Goal: Task Accomplishment & Management: Manage account settings

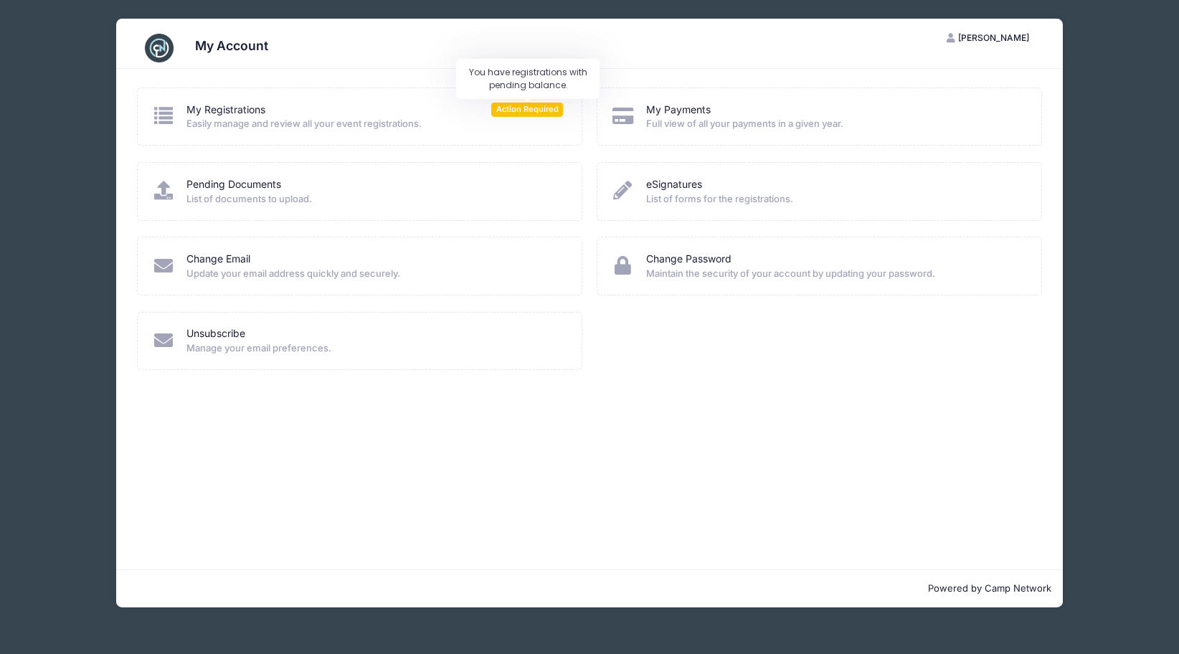
click at [528, 107] on span "Action Required" at bounding box center [527, 110] width 72 height 14
click at [222, 111] on link "My Registrations" at bounding box center [225, 110] width 79 height 15
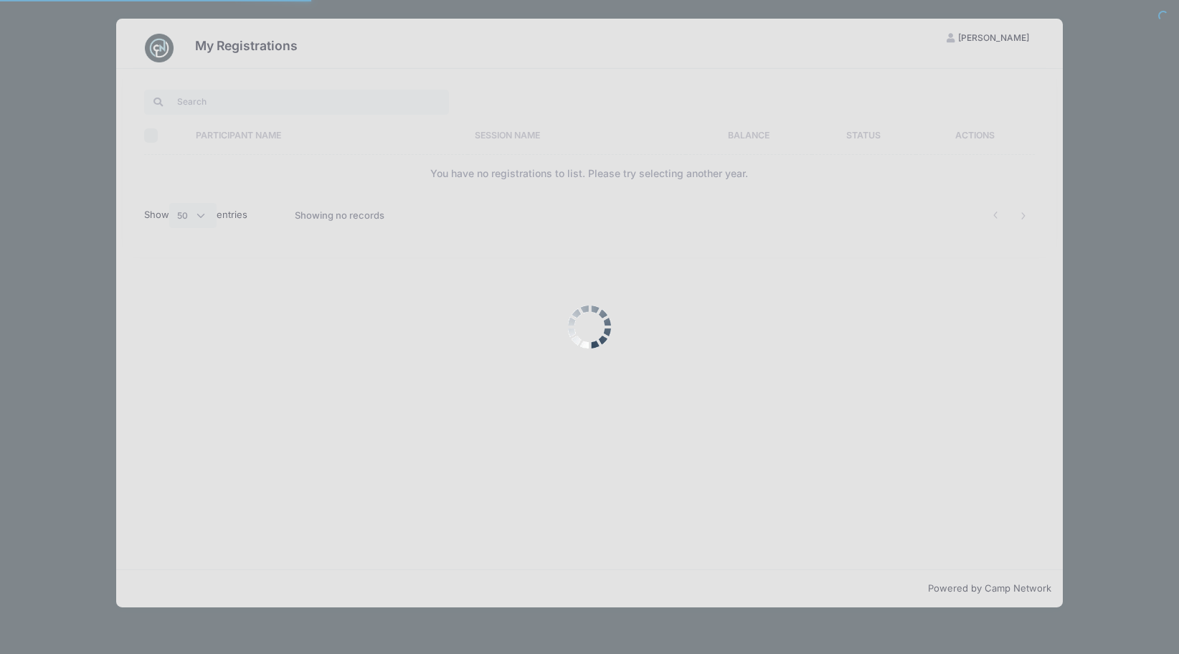
select select "50"
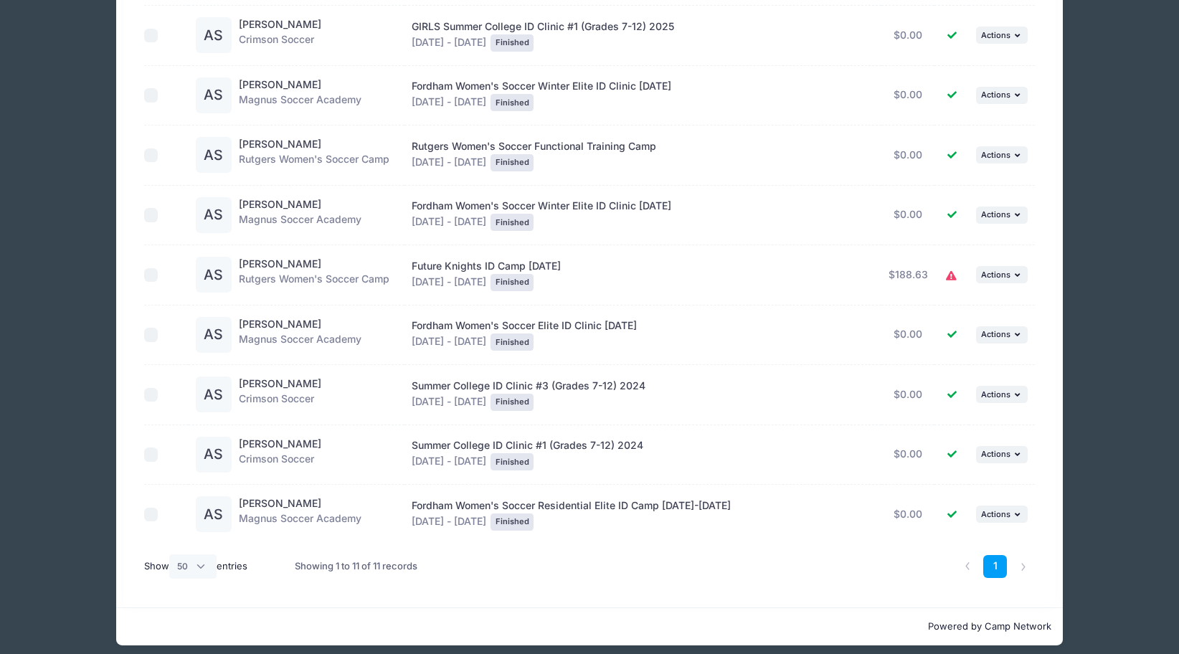
scroll to position [319, 0]
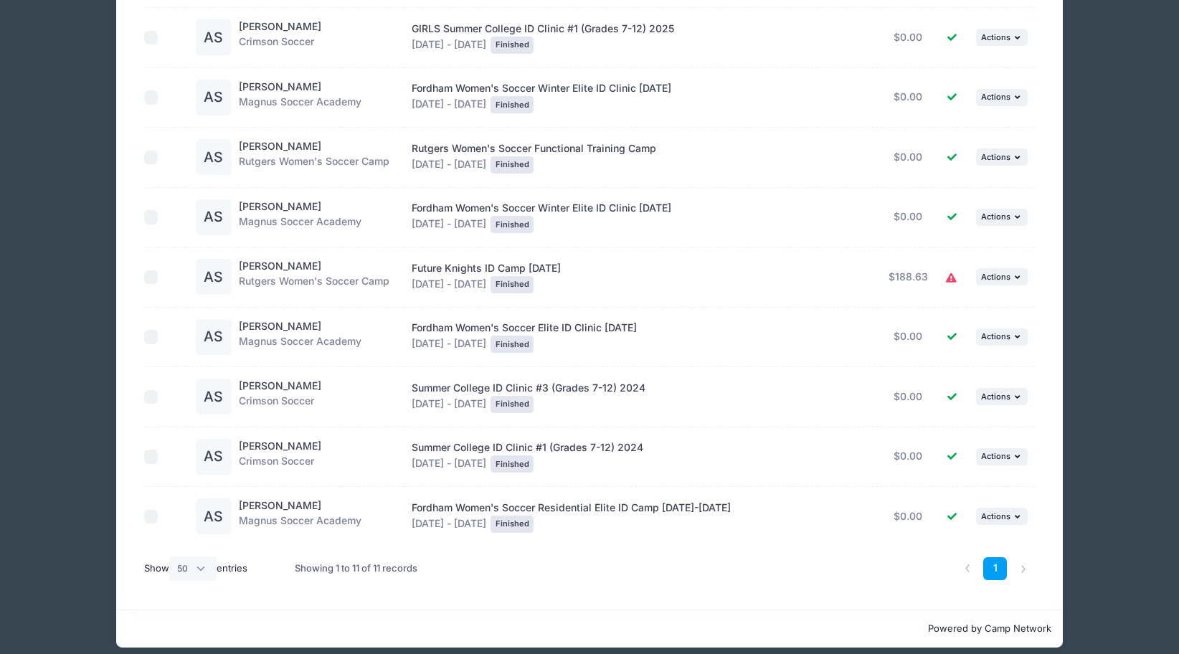
click at [949, 278] on icon at bounding box center [951, 278] width 11 height 0
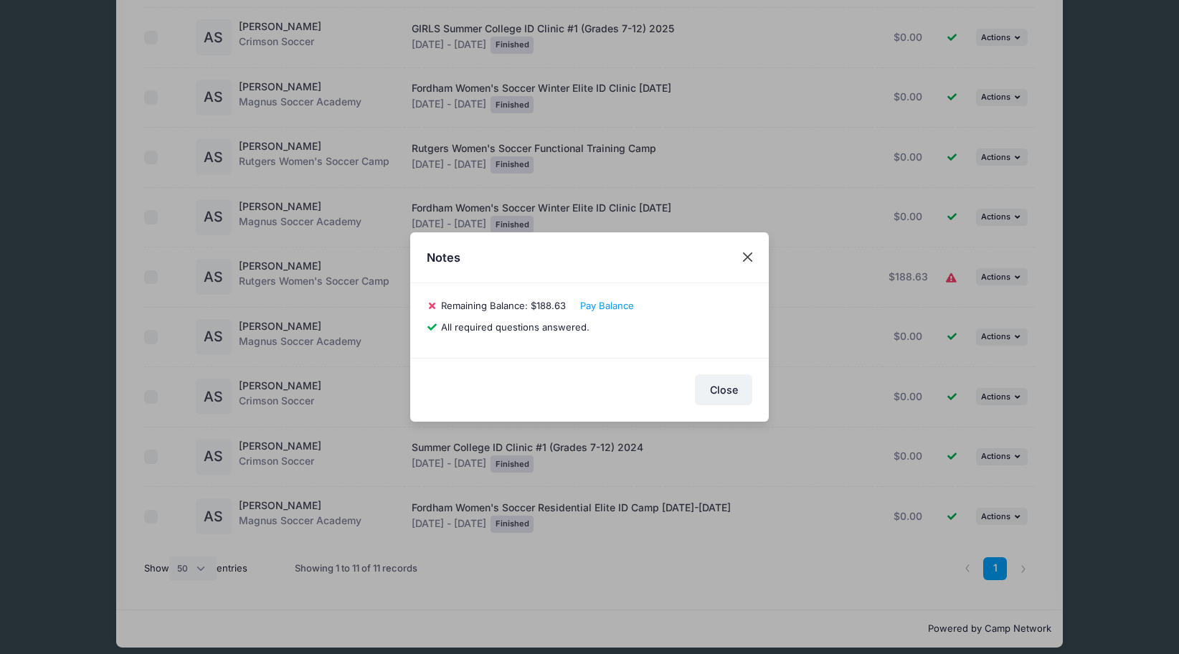
click at [746, 259] on button "Close" at bounding box center [748, 258] width 26 height 26
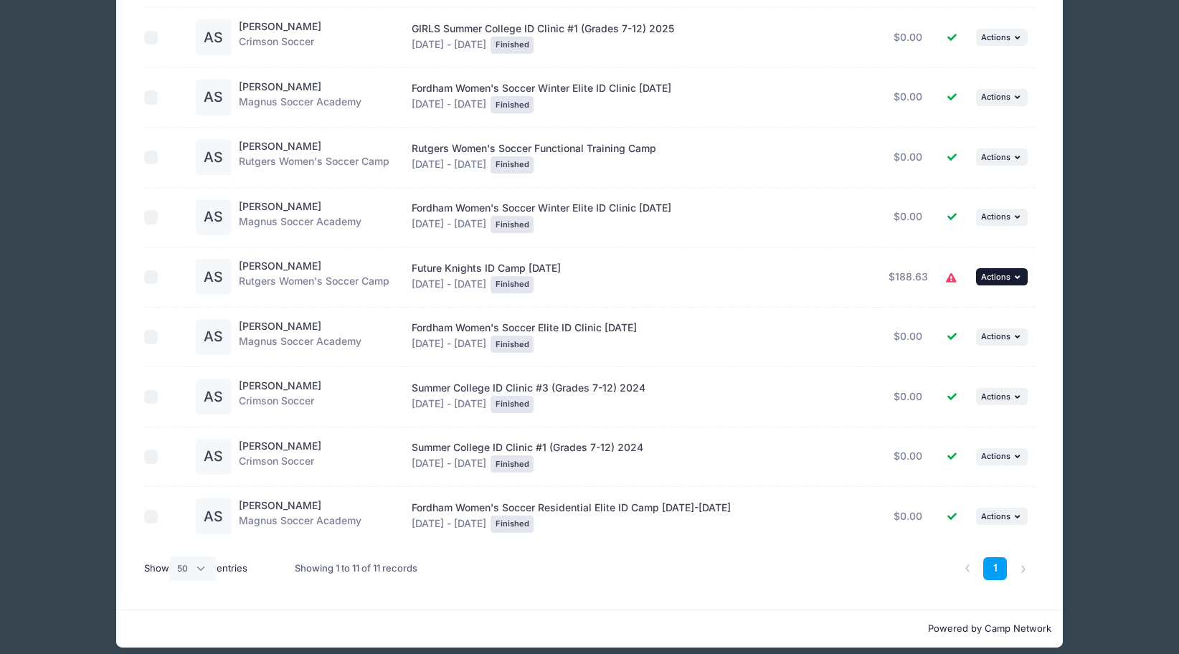
click at [1013, 268] on button "... Actions" at bounding box center [1002, 276] width 52 height 17
click at [744, 261] on div "Future Knights ID Camp October 25th Oct 25 - Oct 25, 2024 Finished" at bounding box center [643, 277] width 463 height 32
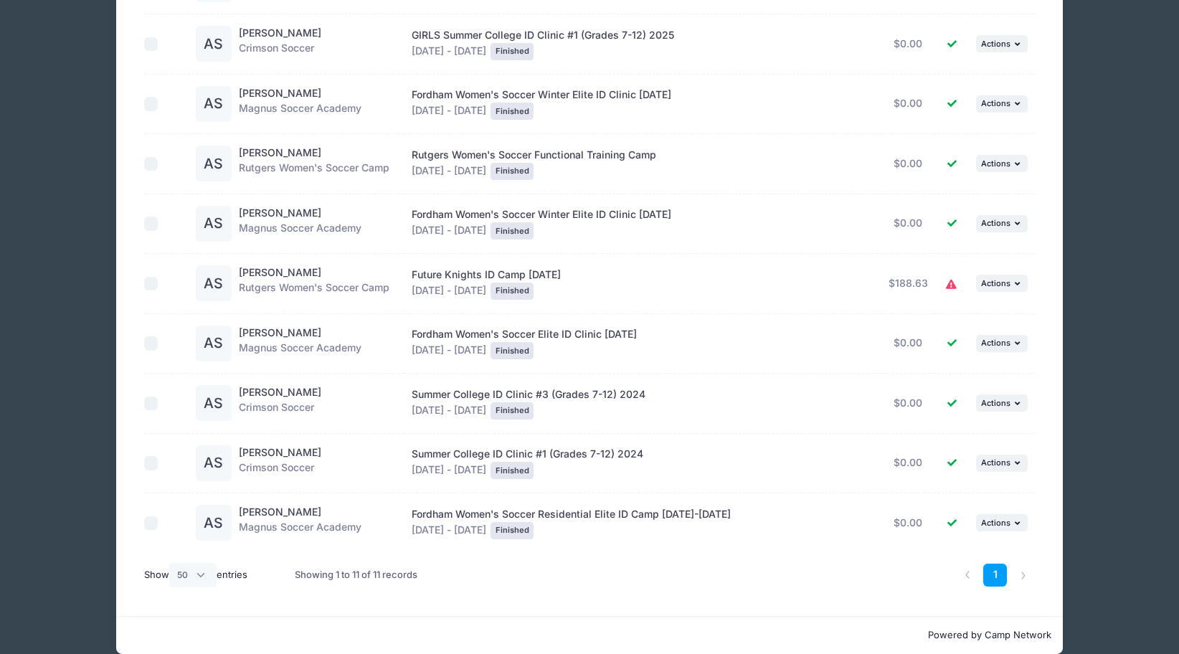
click at [156, 277] on input "checkbox" at bounding box center [151, 284] width 14 height 14
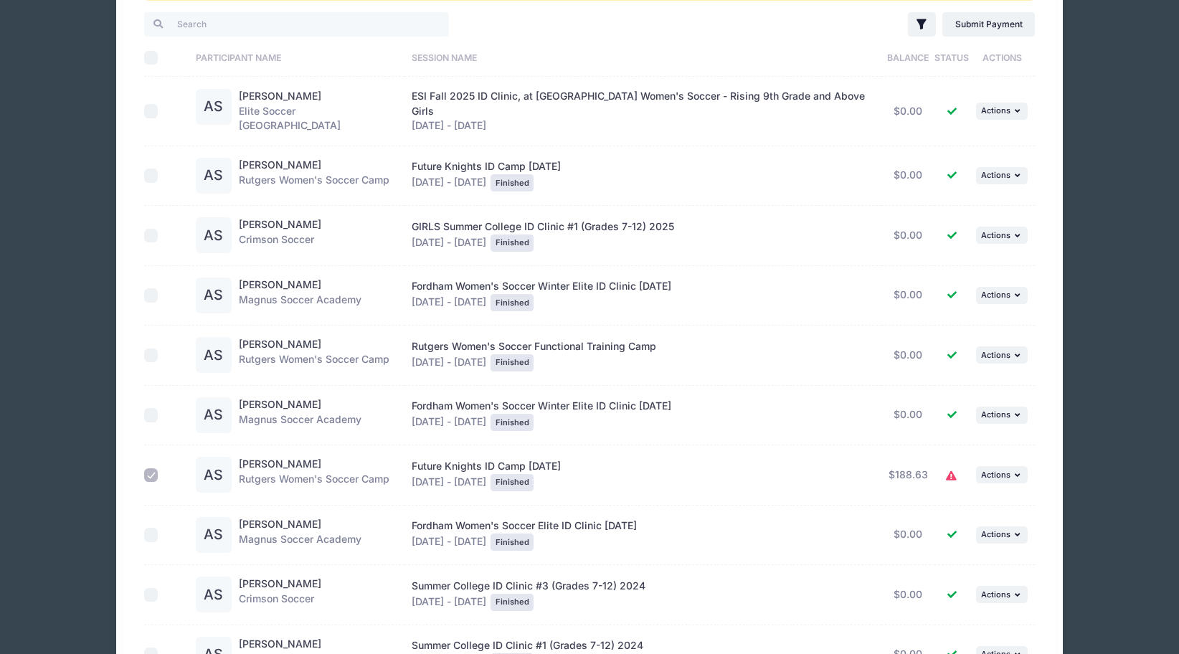
scroll to position [124, 0]
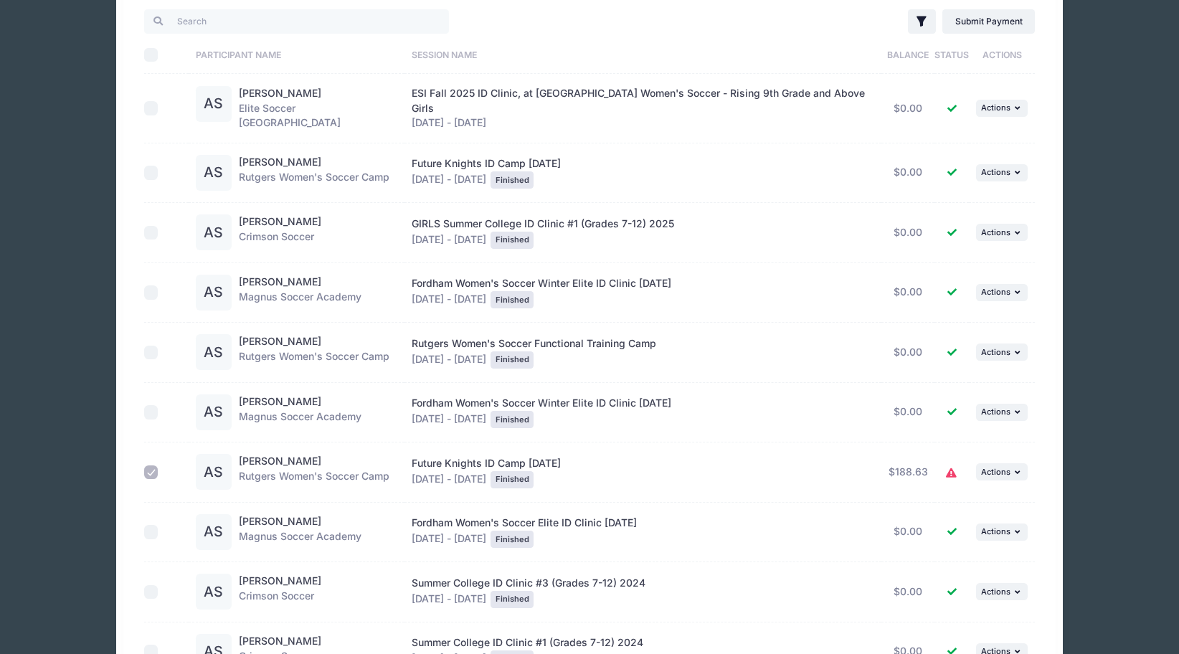
click at [156, 465] on input "checkbox" at bounding box center [151, 472] width 14 height 14
checkbox input "false"
click at [1004, 467] on span "Actions" at bounding box center [995, 472] width 29 height 10
click at [988, 496] on link "View Registration" at bounding box center [956, 494] width 130 height 27
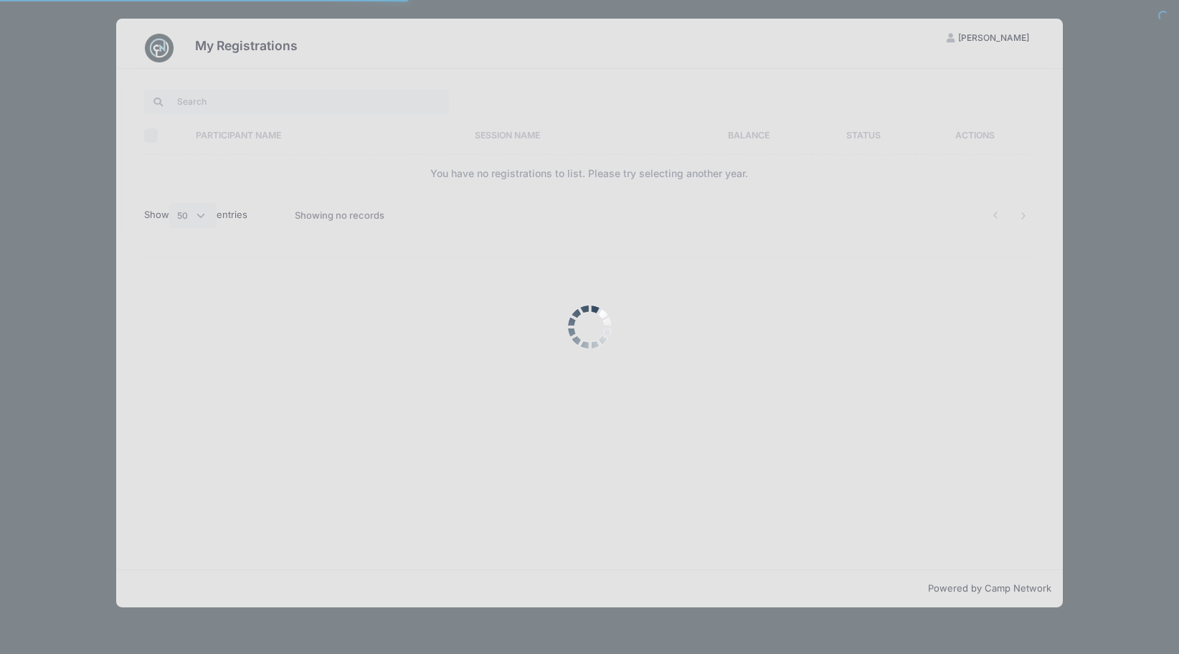
select select "50"
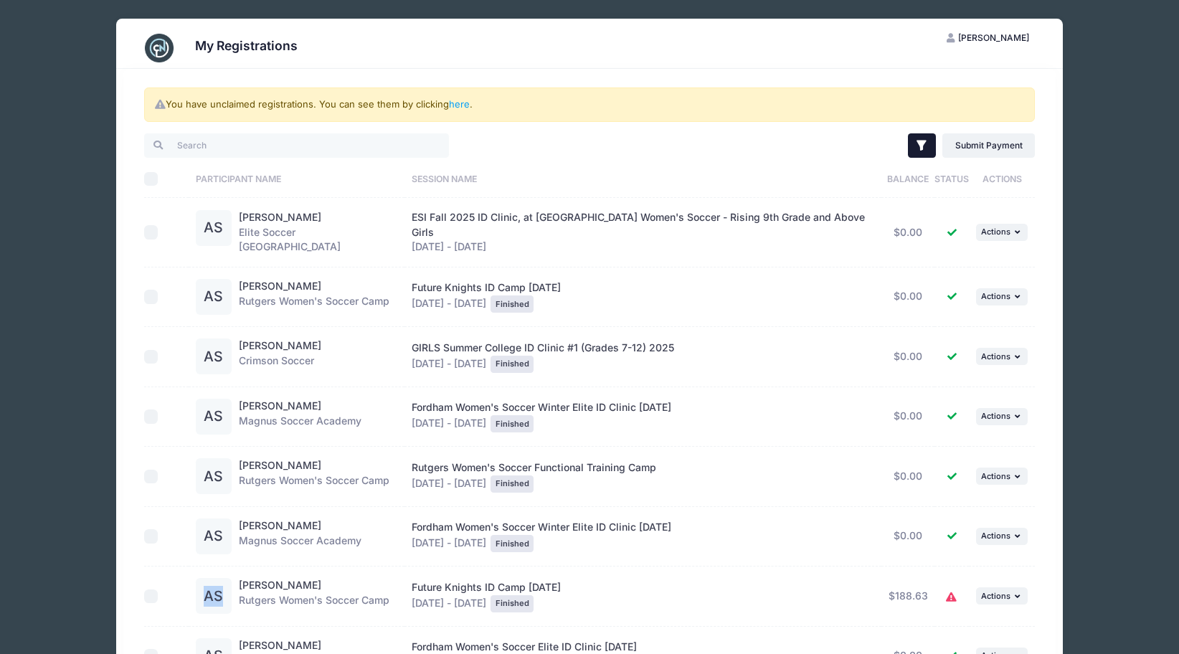
click at [924, 145] on icon "button" at bounding box center [921, 145] width 14 height 14
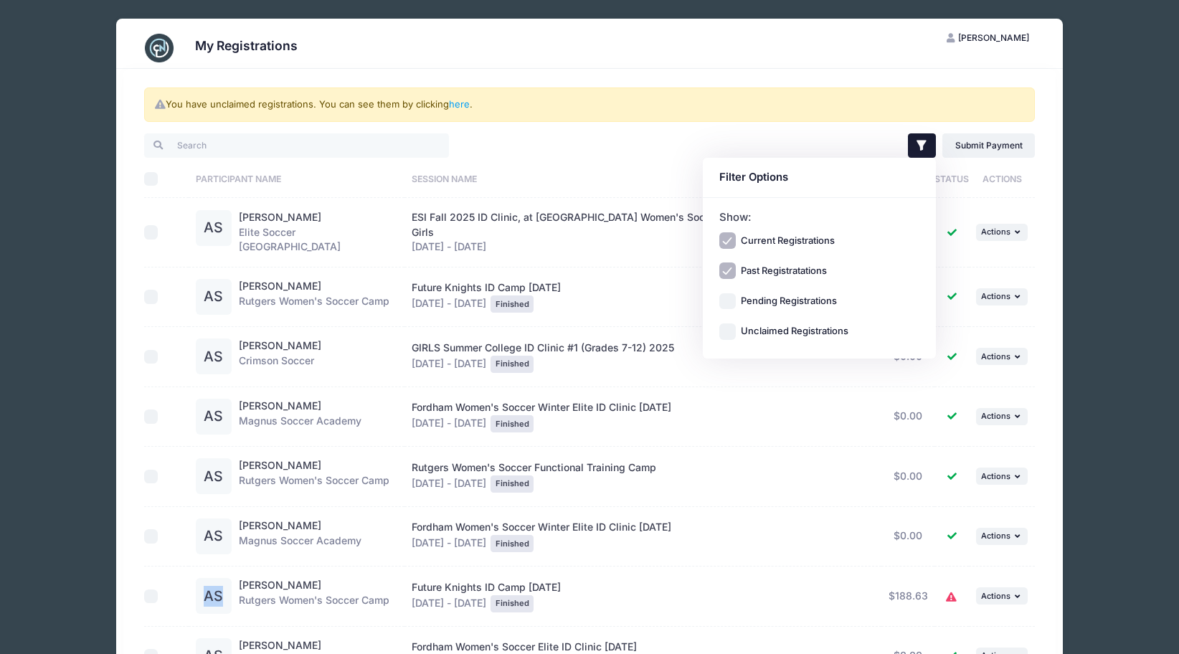
click at [728, 269] on input "Past Registratations" at bounding box center [727, 271] width 16 height 16
checkbox input "false"
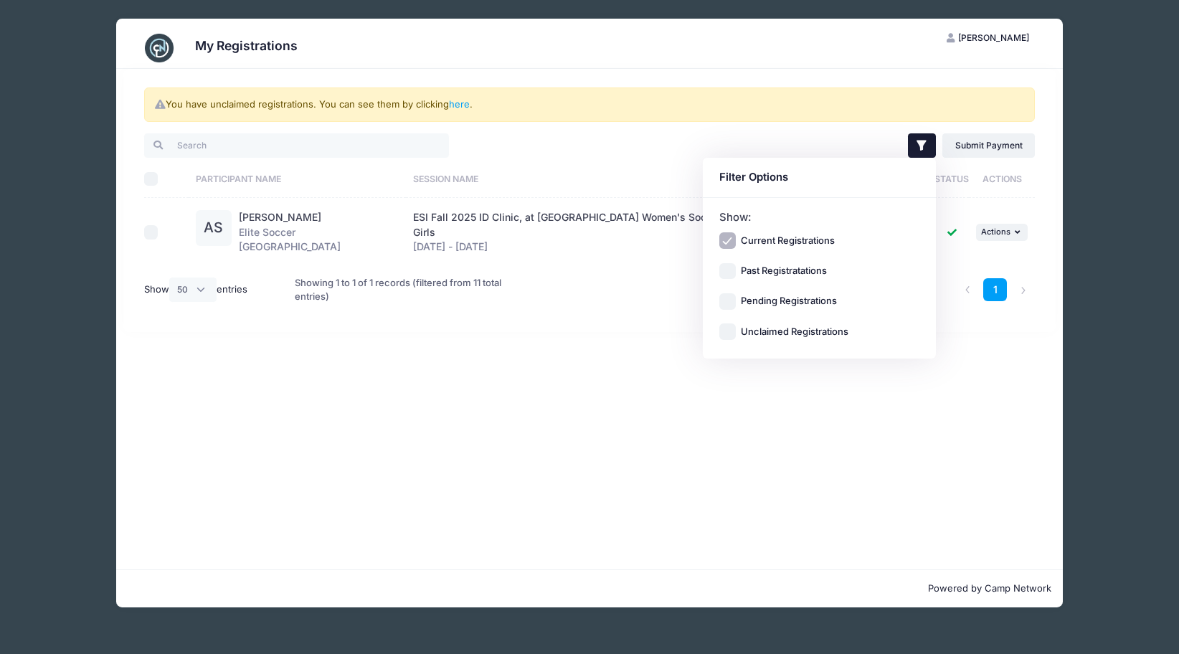
click at [727, 331] on input "Unclaimed Registrations" at bounding box center [727, 331] width 16 height 16
checkbox input "true"
click at [603, 344] on div "You have unclaimed registrations. You can see them by clicking here . Filter Fi…" at bounding box center [589, 319] width 947 height 501
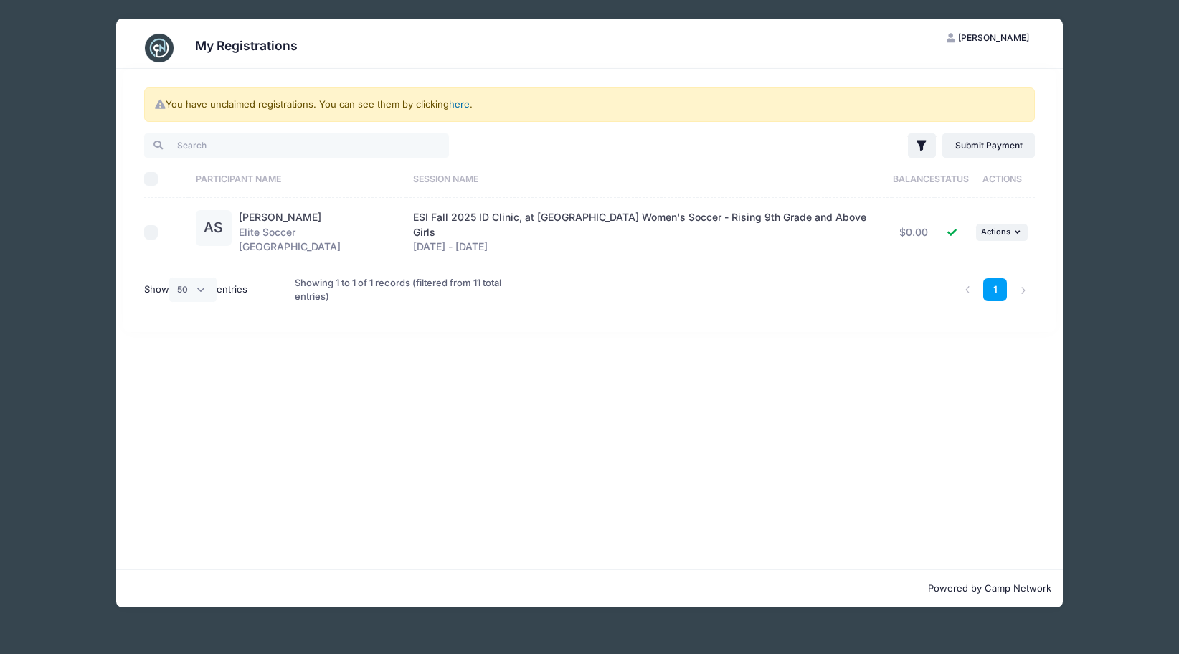
click at [461, 106] on link "here" at bounding box center [459, 103] width 21 height 11
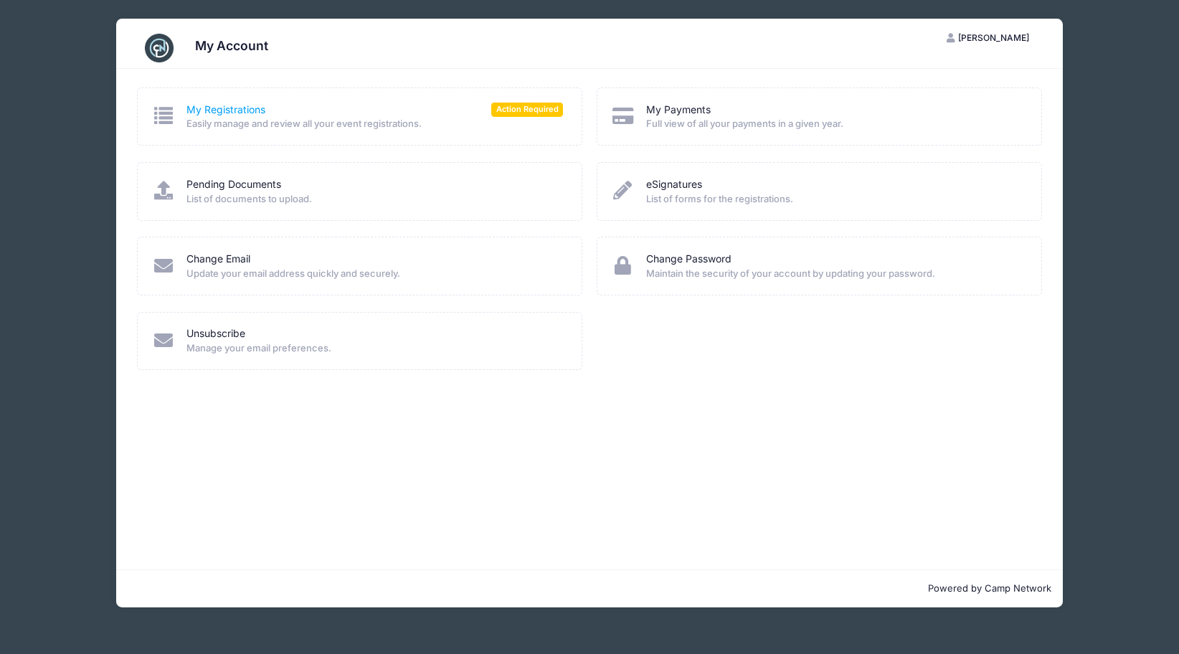
click at [229, 109] on link "My Registrations" at bounding box center [225, 110] width 79 height 15
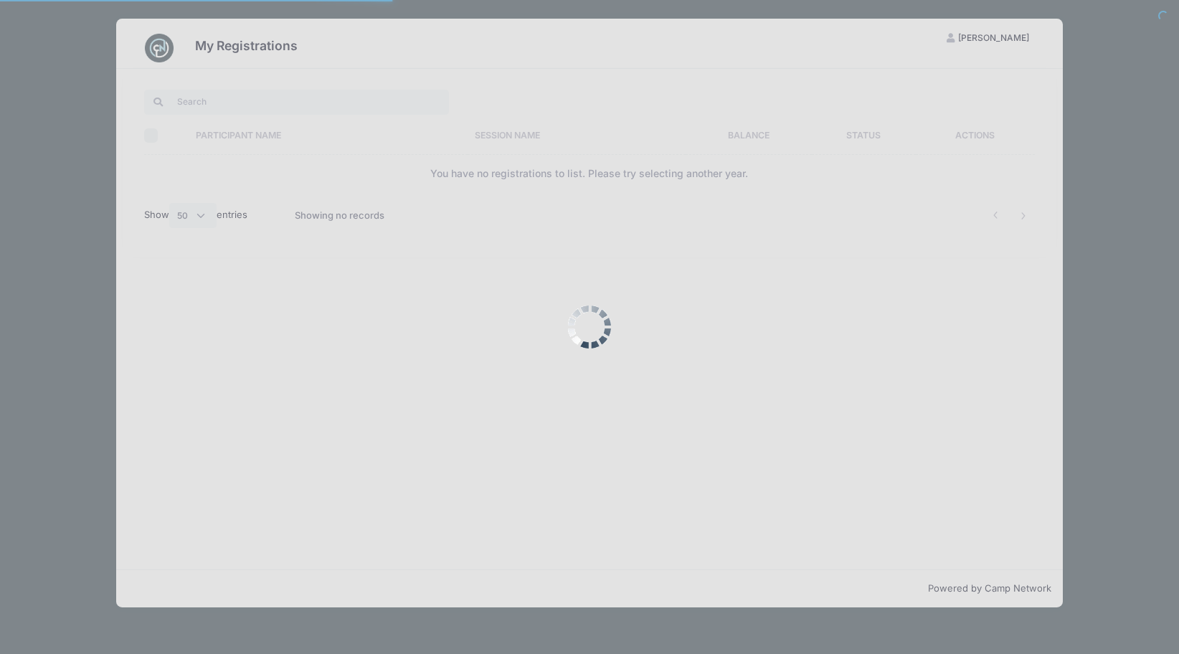
select select "50"
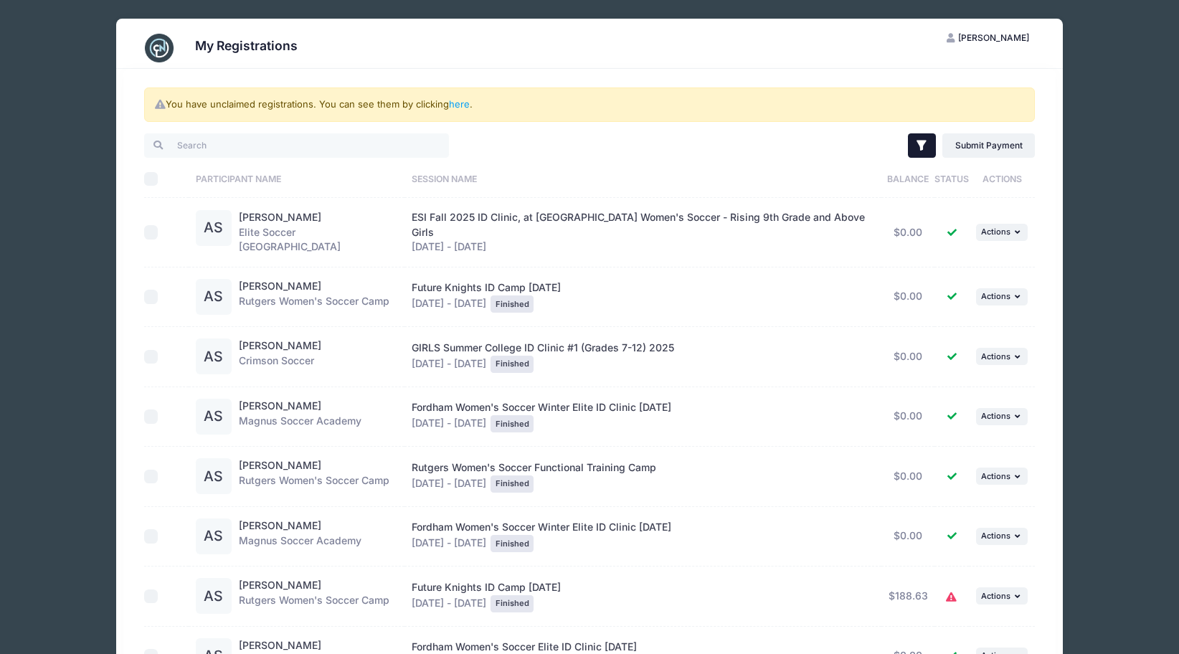
click at [922, 148] on icon "button" at bounding box center [921, 146] width 9 height 10
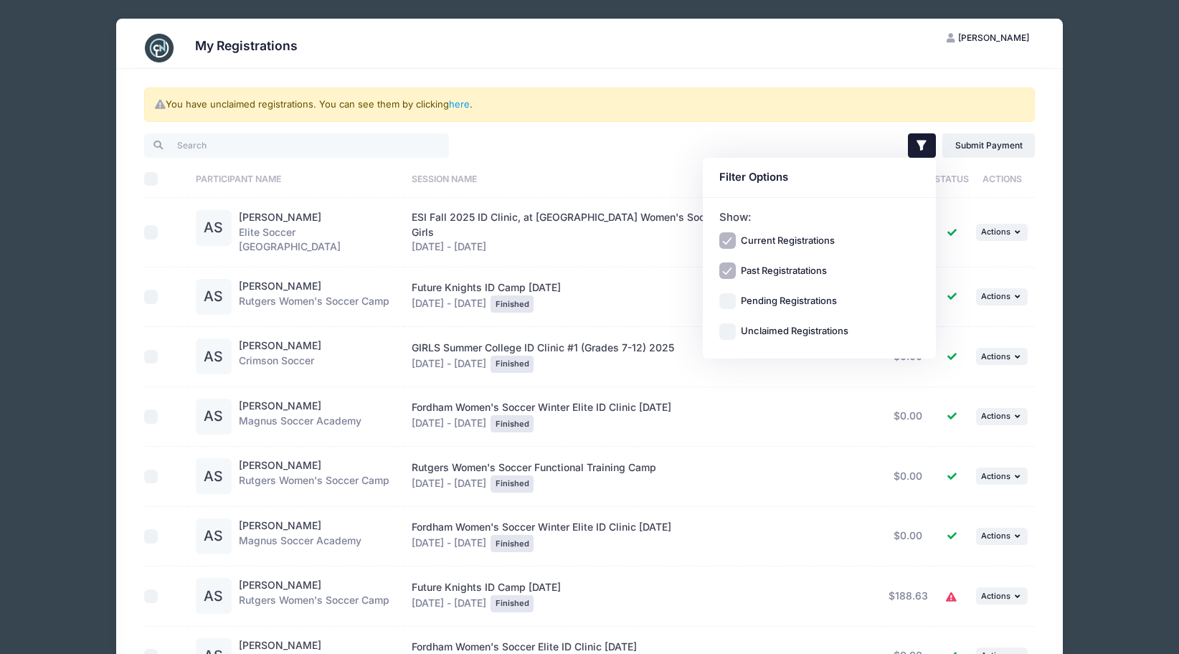
click at [730, 267] on input "Past Registratations" at bounding box center [727, 271] width 16 height 16
checkbox input "false"
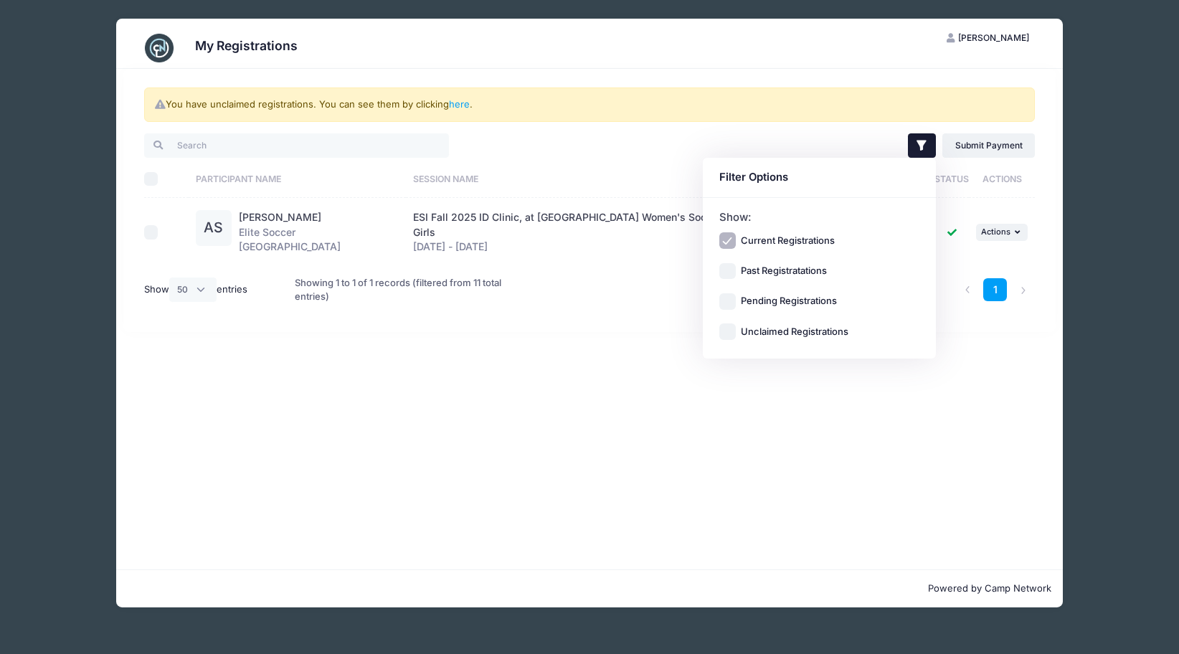
click at [732, 333] on input "Unclaimed Registrations" at bounding box center [727, 331] width 16 height 16
checkbox input "true"
click at [728, 300] on input "Pending Registrations" at bounding box center [727, 301] width 16 height 16
checkbox input "true"
click at [521, 364] on div "You have unclaimed registrations. You can see them by clicking here . Filter Fi…" at bounding box center [589, 319] width 947 height 501
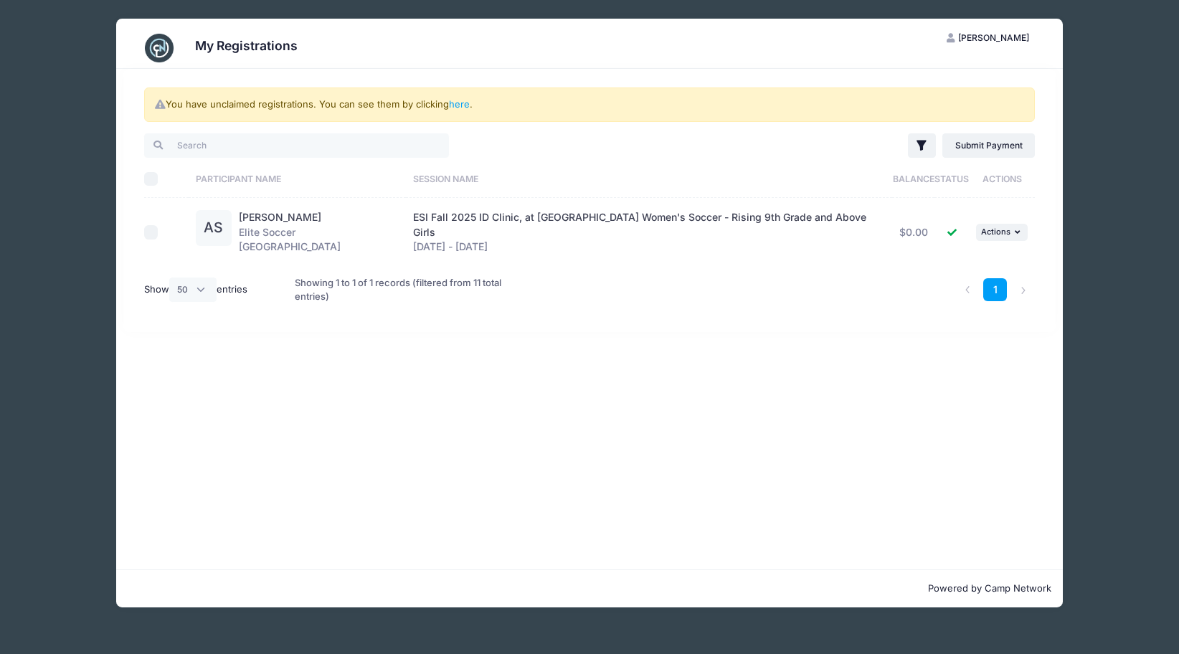
click at [151, 181] on input "Select All" at bounding box center [151, 179] width 14 height 14
checkbox input "true"
click at [151, 181] on input "Select All" at bounding box center [151, 179] width 14 height 14
checkbox input "false"
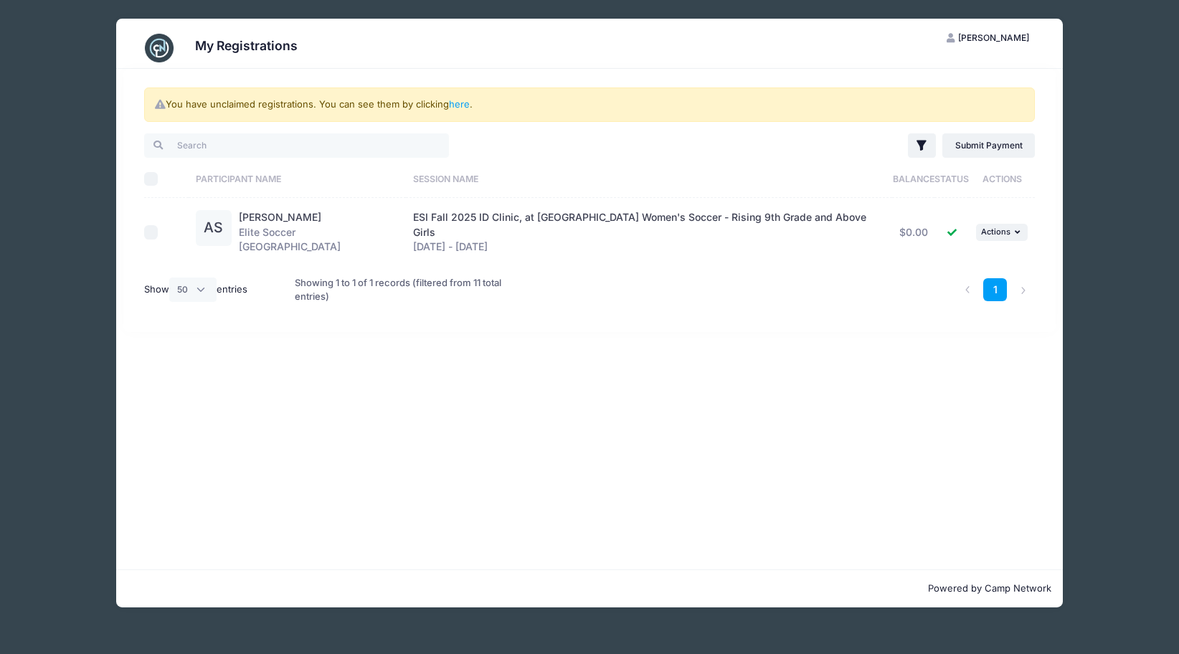
checkbox input "false"
click at [151, 181] on input "Select All" at bounding box center [151, 179] width 14 height 14
checkbox input "true"
click at [1009, 227] on button "... Actions" at bounding box center [1002, 232] width 52 height 17
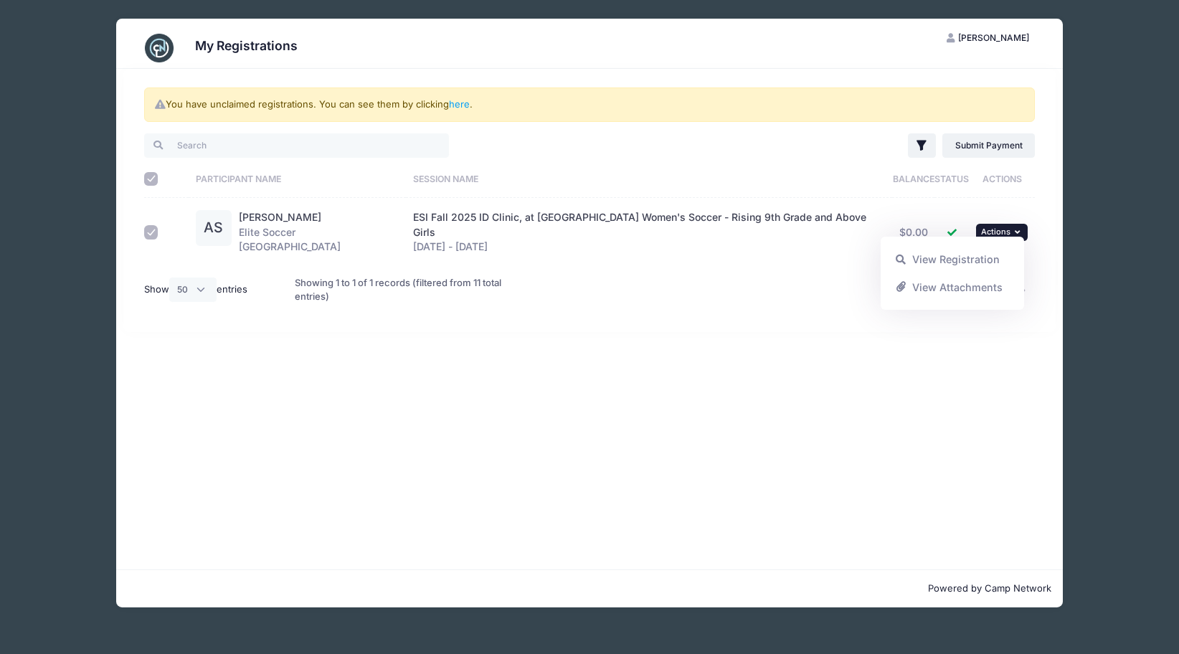
click at [706, 387] on div "You have unclaimed registrations. You can see them by clicking here . Filter Fi…" at bounding box center [589, 319] width 947 height 501
click at [151, 176] on input "Select All" at bounding box center [151, 179] width 14 height 14
checkbox input "false"
click at [238, 386] on div "You have unclaimed registrations. You can see them by clicking here . Filter Fi…" at bounding box center [589, 319] width 947 height 501
